Goal: Information Seeking & Learning: Check status

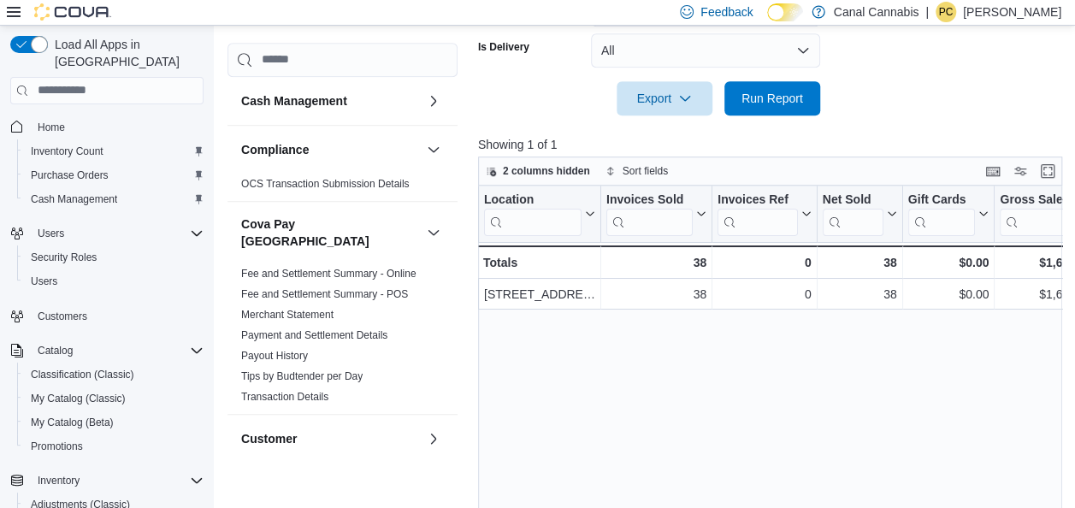
scroll to position [536, 0]
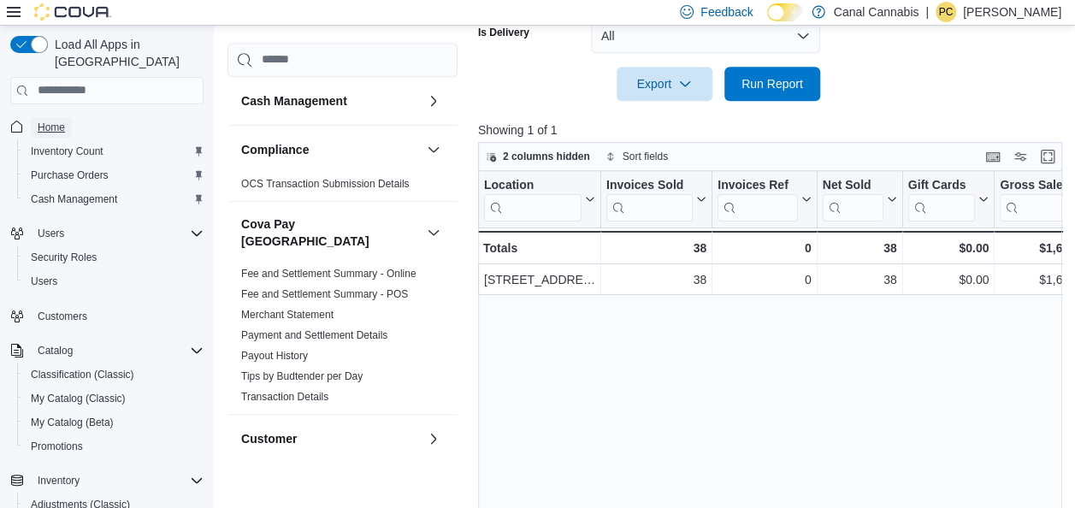
click at [53, 121] on span "Home" at bounding box center [51, 128] width 27 height 14
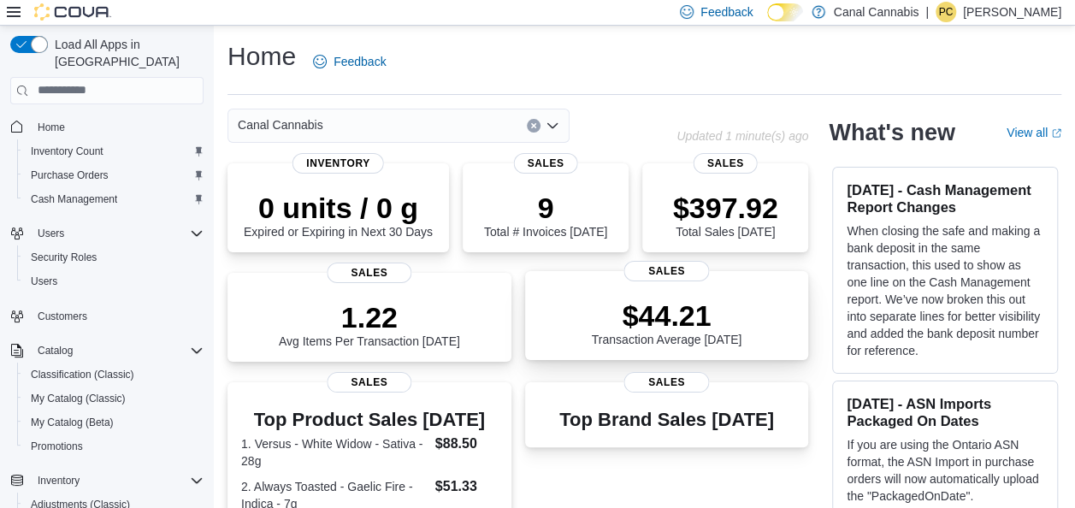
click at [674, 333] on p "$44.21" at bounding box center [667, 315] width 150 height 34
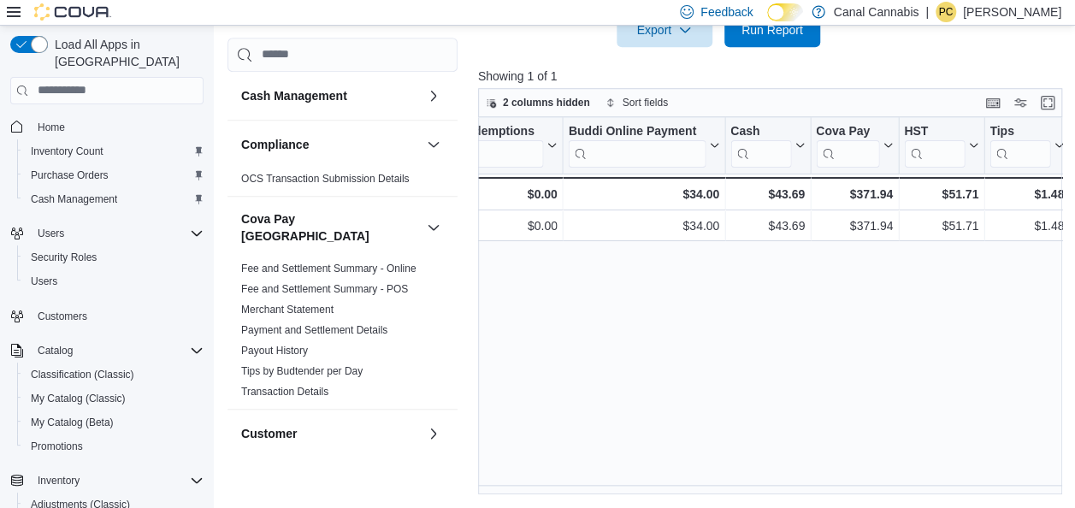
scroll to position [0, 2088]
click at [484, 485] on div "Location Click to view column header actions Invoices Sold Click to view column…" at bounding box center [773, 306] width 590 height 378
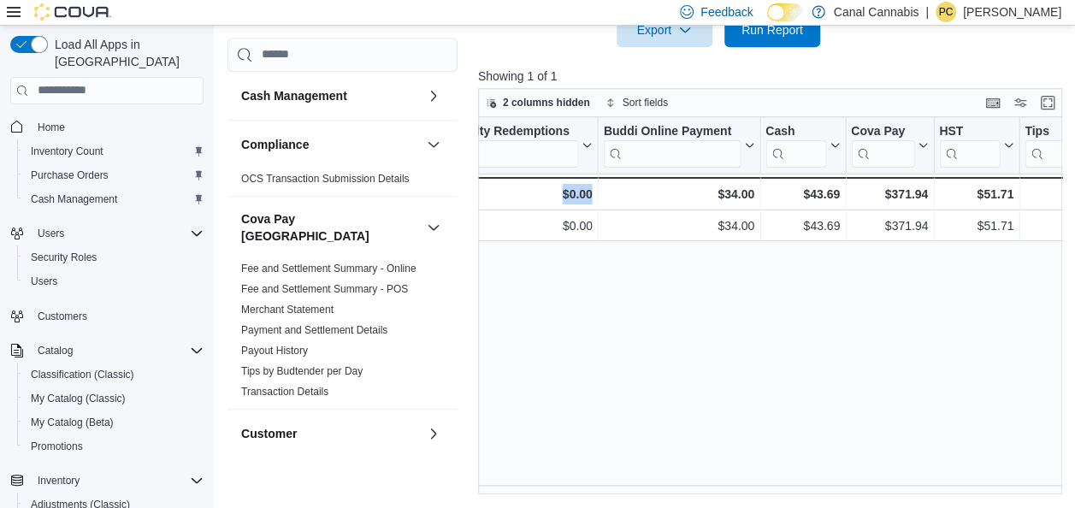
click at [484, 485] on div "Location Click to view column header actions Invoices Sold Click to view column…" at bounding box center [773, 306] width 590 height 378
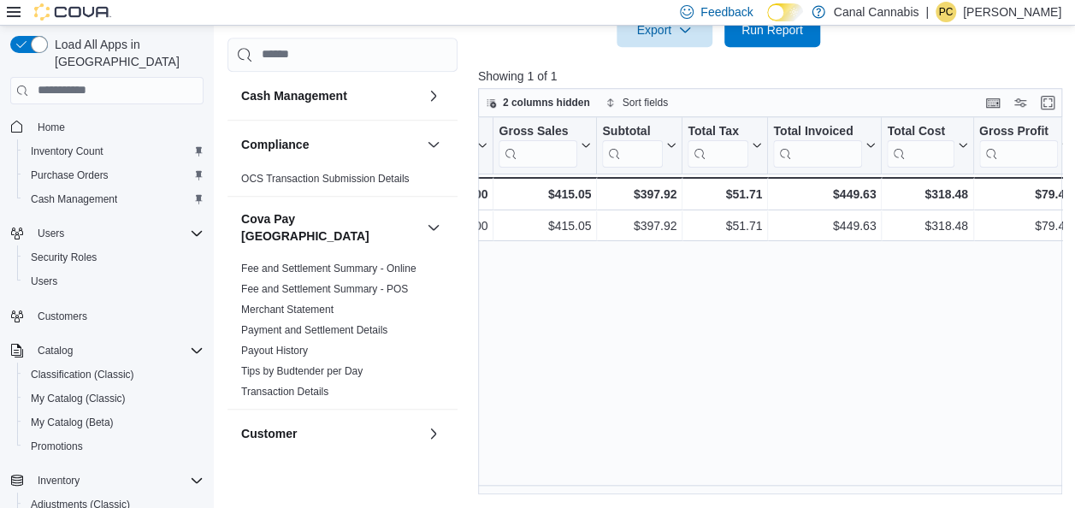
scroll to position [0, 469]
